Goal: Navigation & Orientation: Find specific page/section

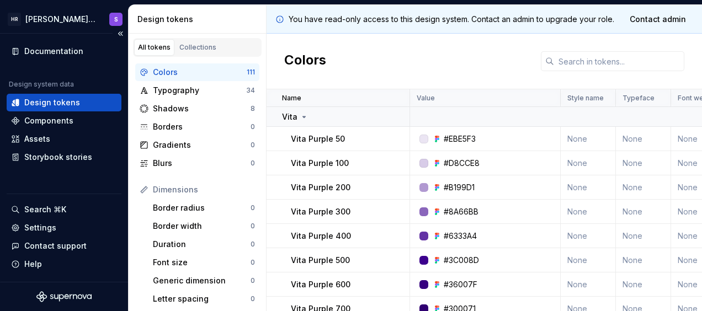
click at [80, 295] on icon "Supernova Logo" at bounding box center [80, 297] width 5 height 5
